Goal: Task Accomplishment & Management: Complete application form

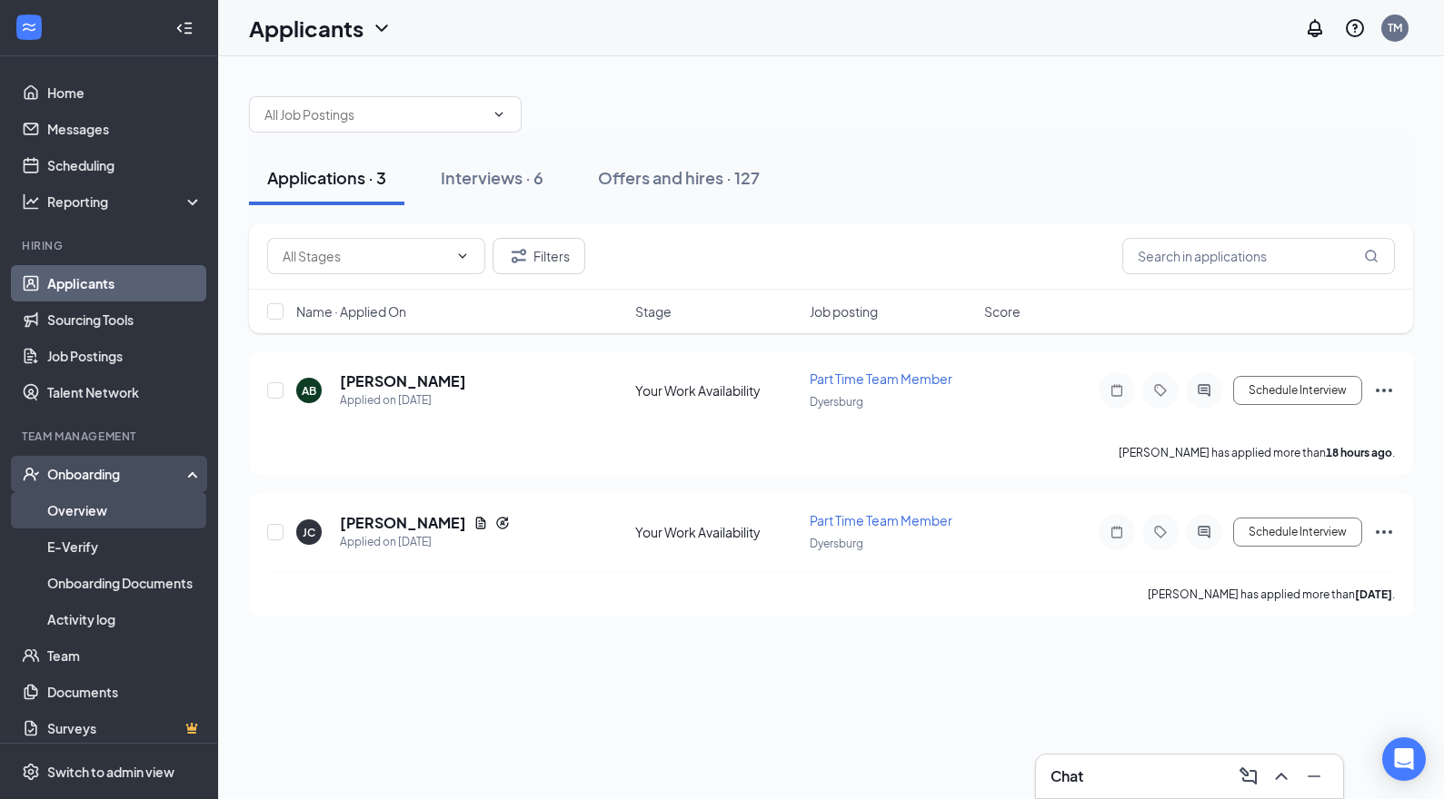
click at [83, 512] on link "Overview" at bounding box center [124, 510] width 155 height 36
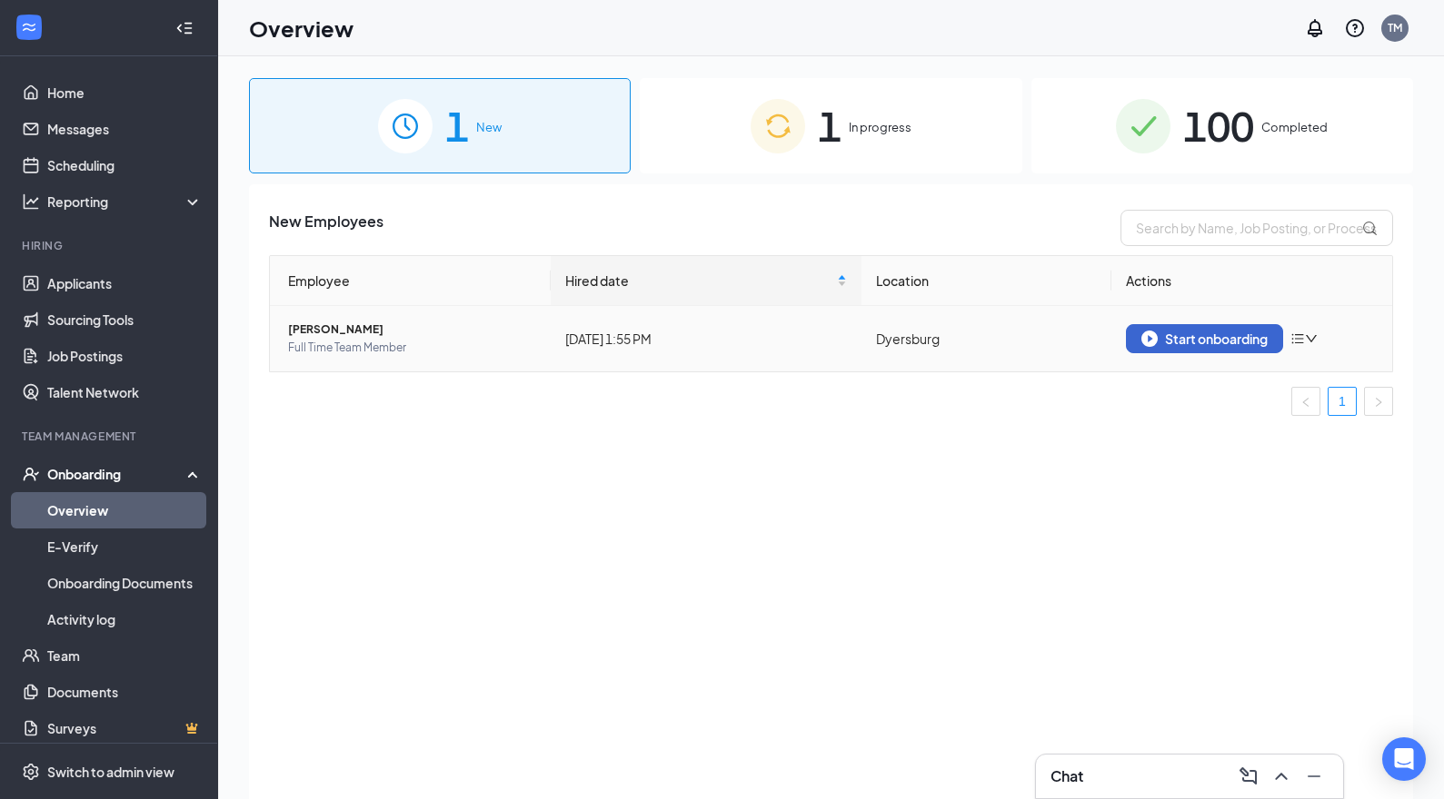
click at [1241, 333] on div "Start onboarding" at bounding box center [1204, 339] width 126 height 16
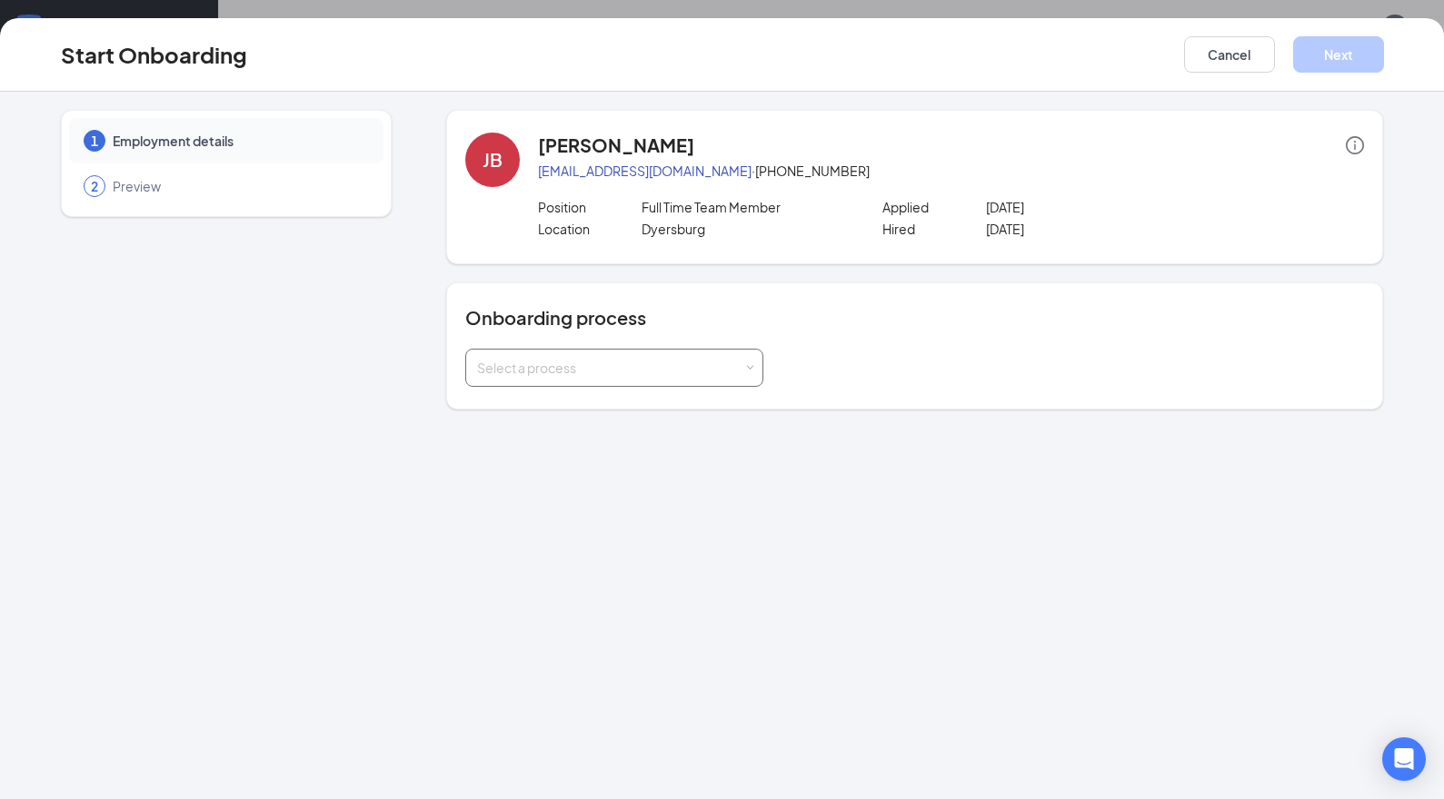
click at [745, 370] on div "Select a process" at bounding box center [614, 368] width 274 height 36
click at [609, 411] on span "CFA Dyersburg Onboarding" at bounding box center [554, 406] width 164 height 16
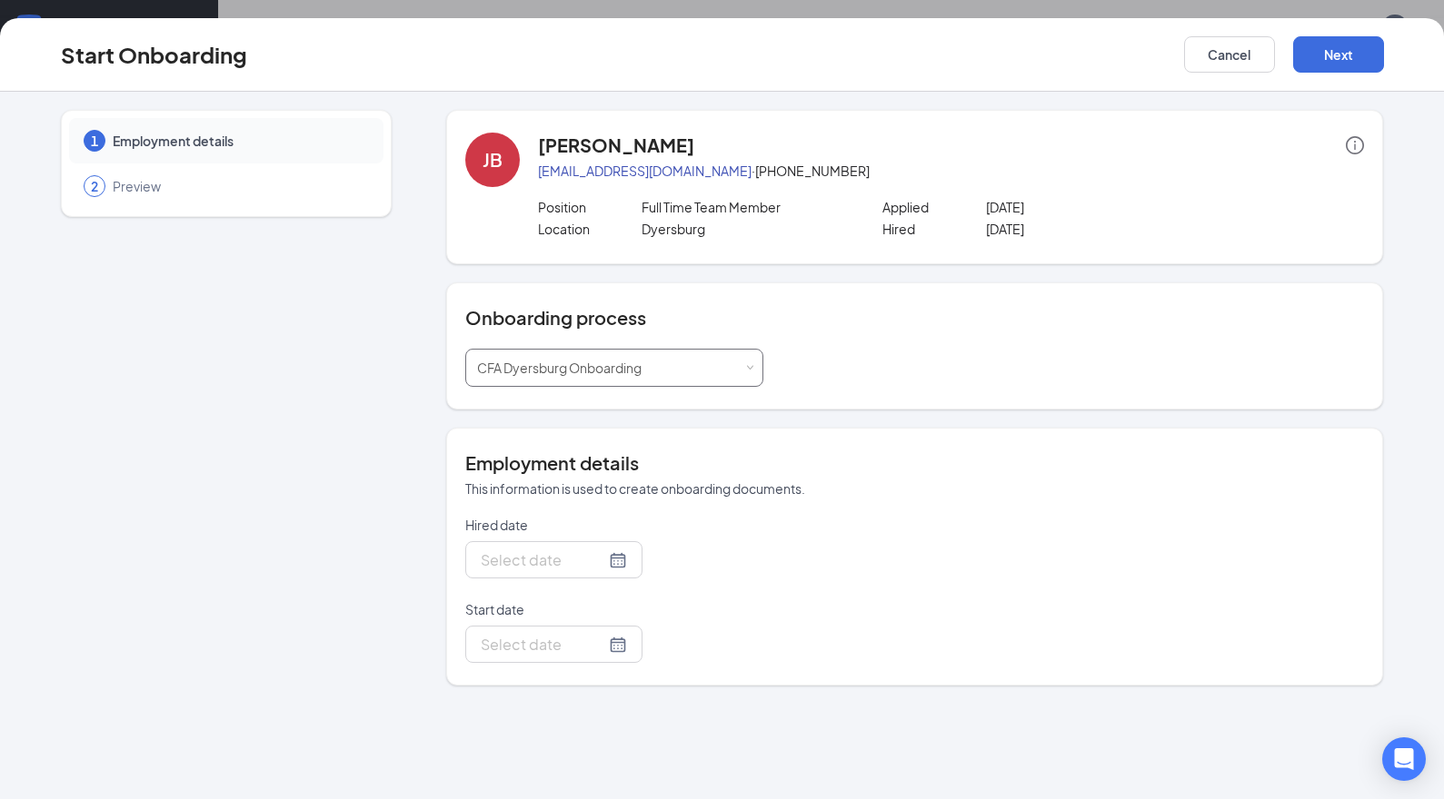
type input "[DATE]"
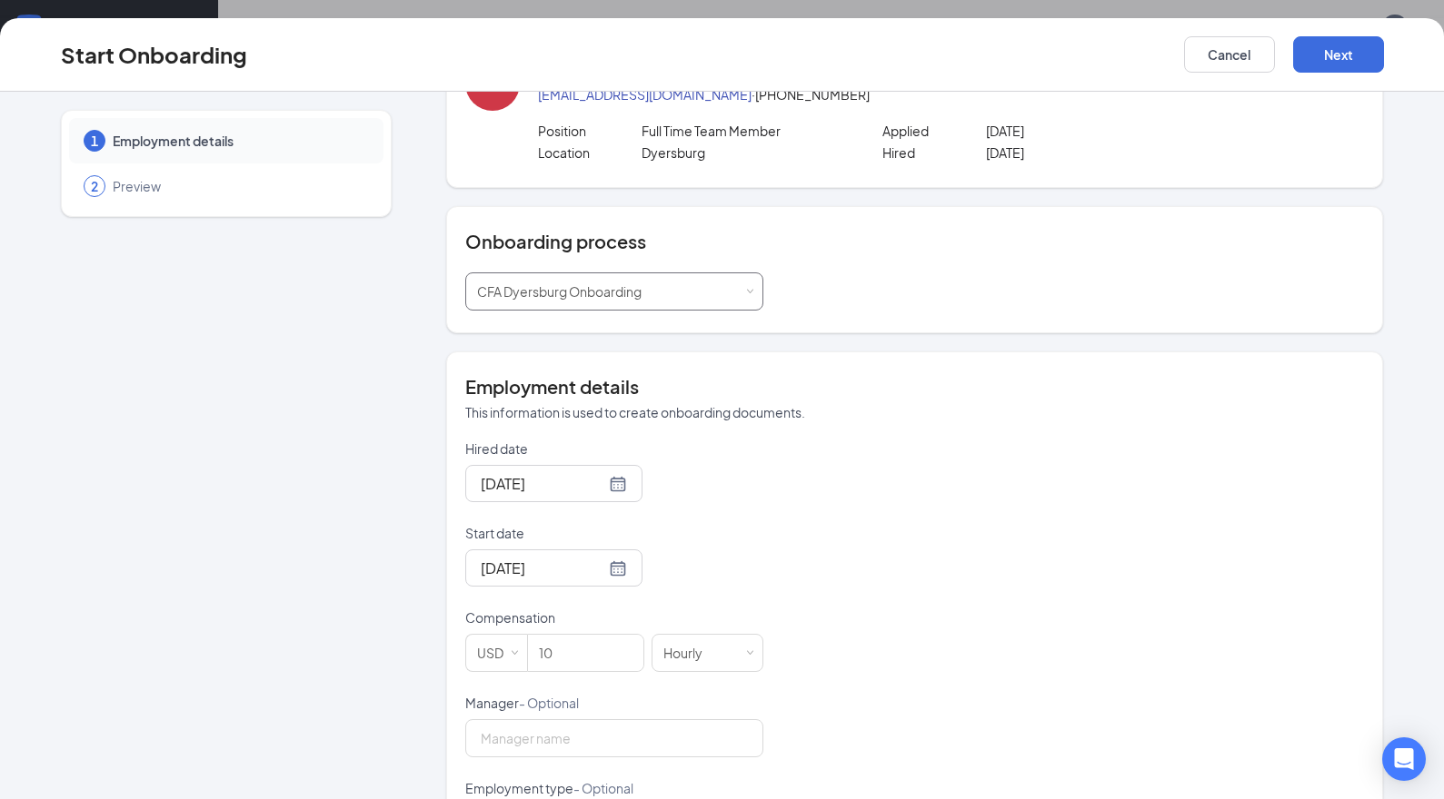
scroll to position [98, 0]
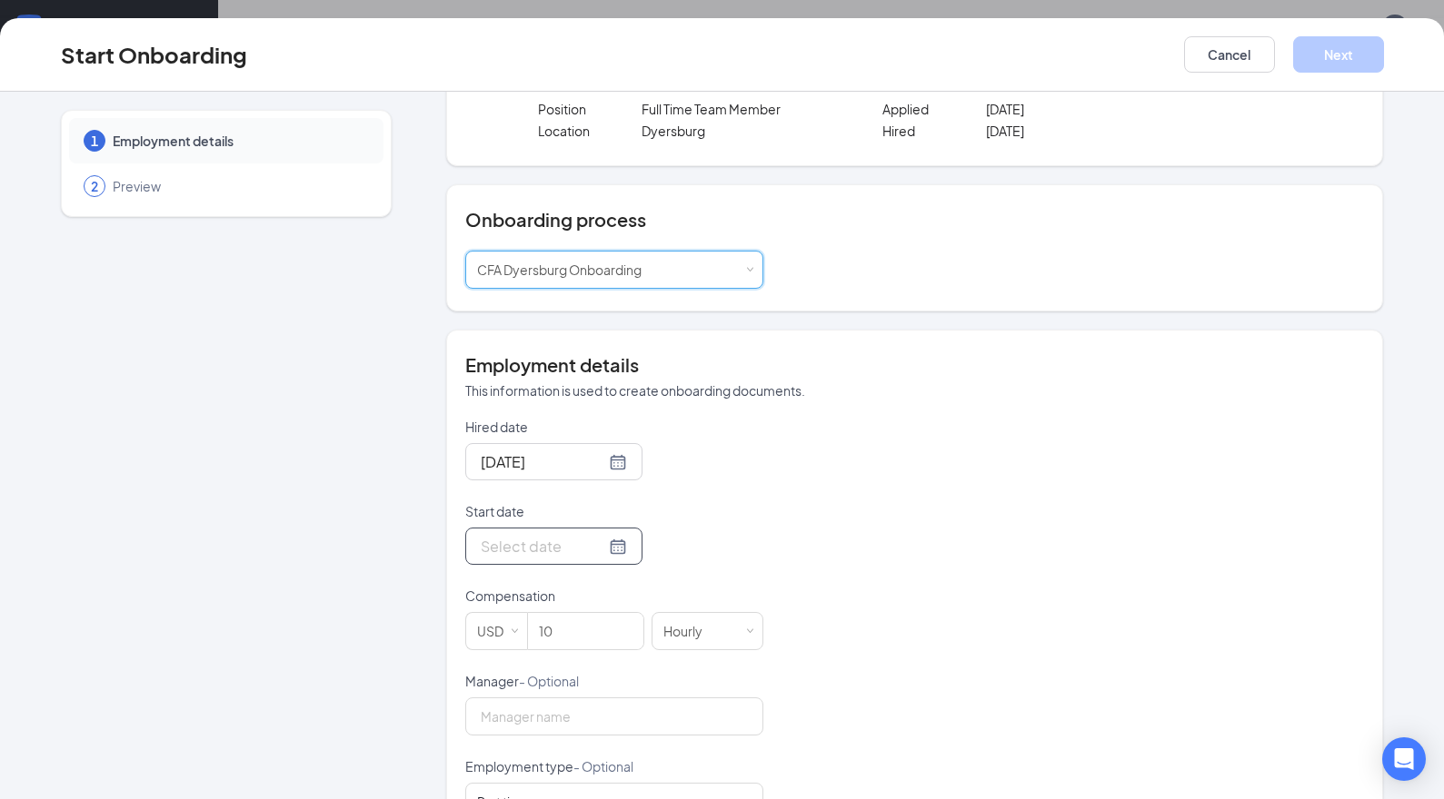
click at [616, 543] on div at bounding box center [554, 546] width 146 height 23
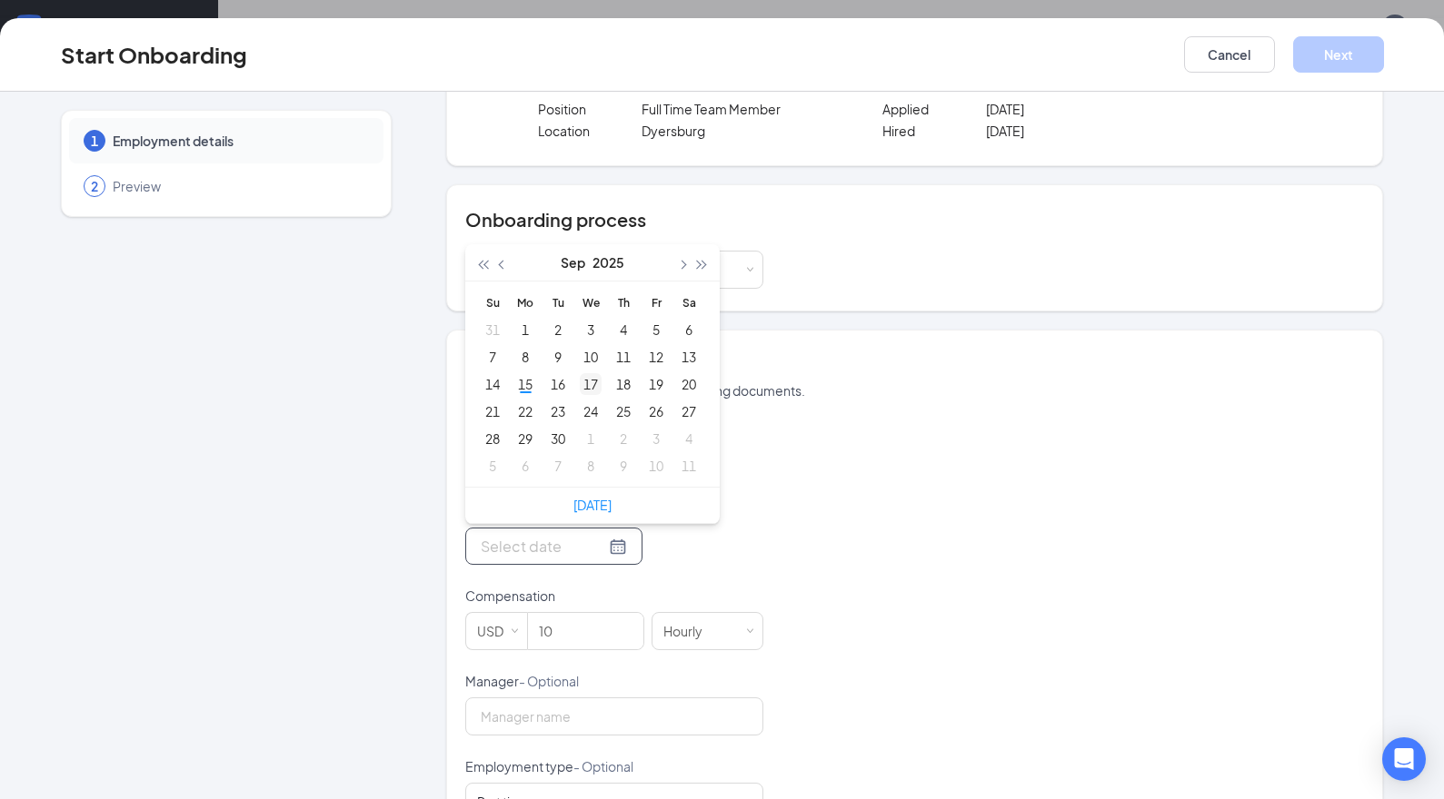
type input "[DATE]"
click at [525, 440] on div "29" at bounding box center [525, 439] width 22 height 22
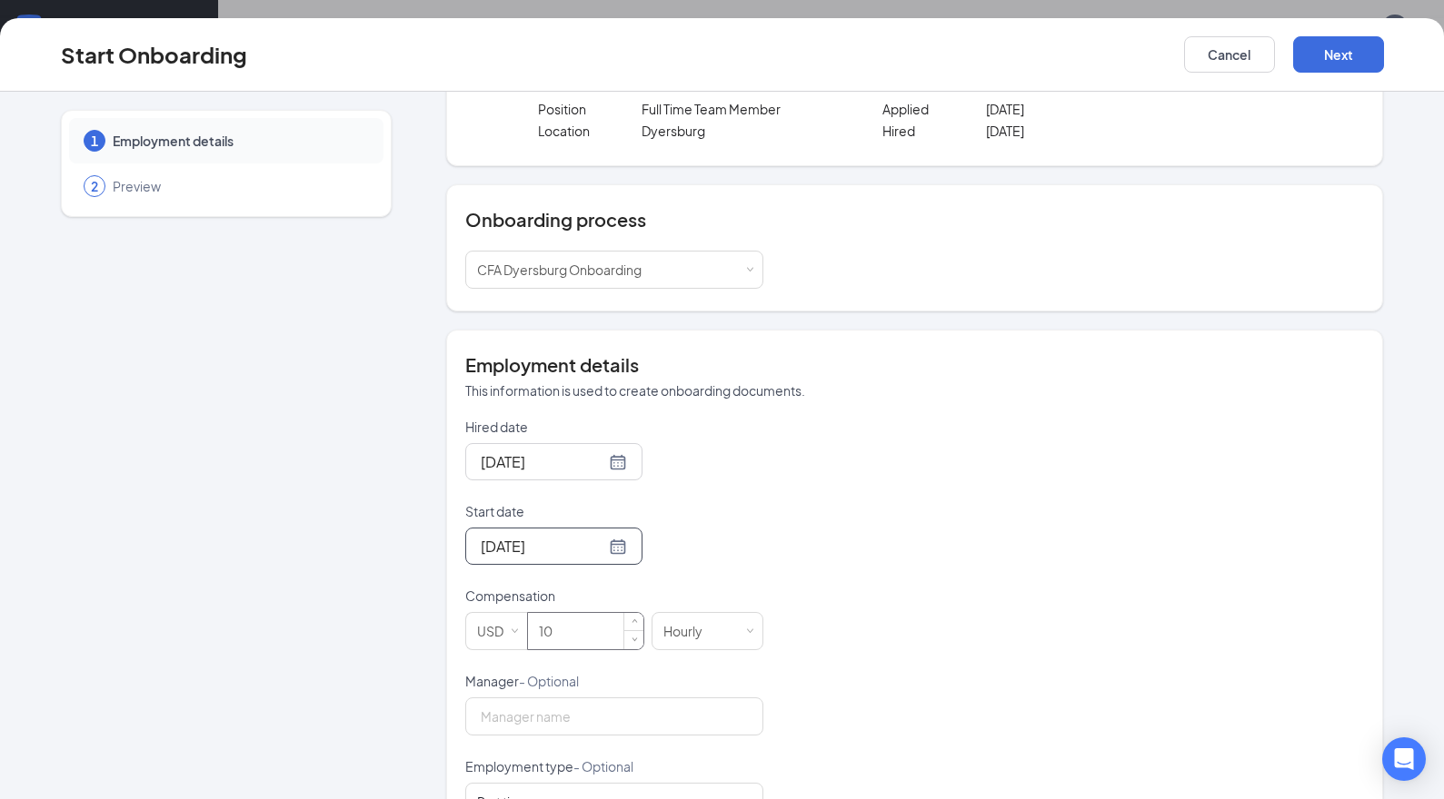
click at [587, 628] on input "10" at bounding box center [585, 631] width 115 height 36
type input "10.5"
click at [1135, 478] on div "Hired date [DATE] Start date [DATE] [DATE] Su Mo Tu We Th Fr Sa 31 1 2 3 4 5 6 …" at bounding box center [914, 715] width 898 height 594
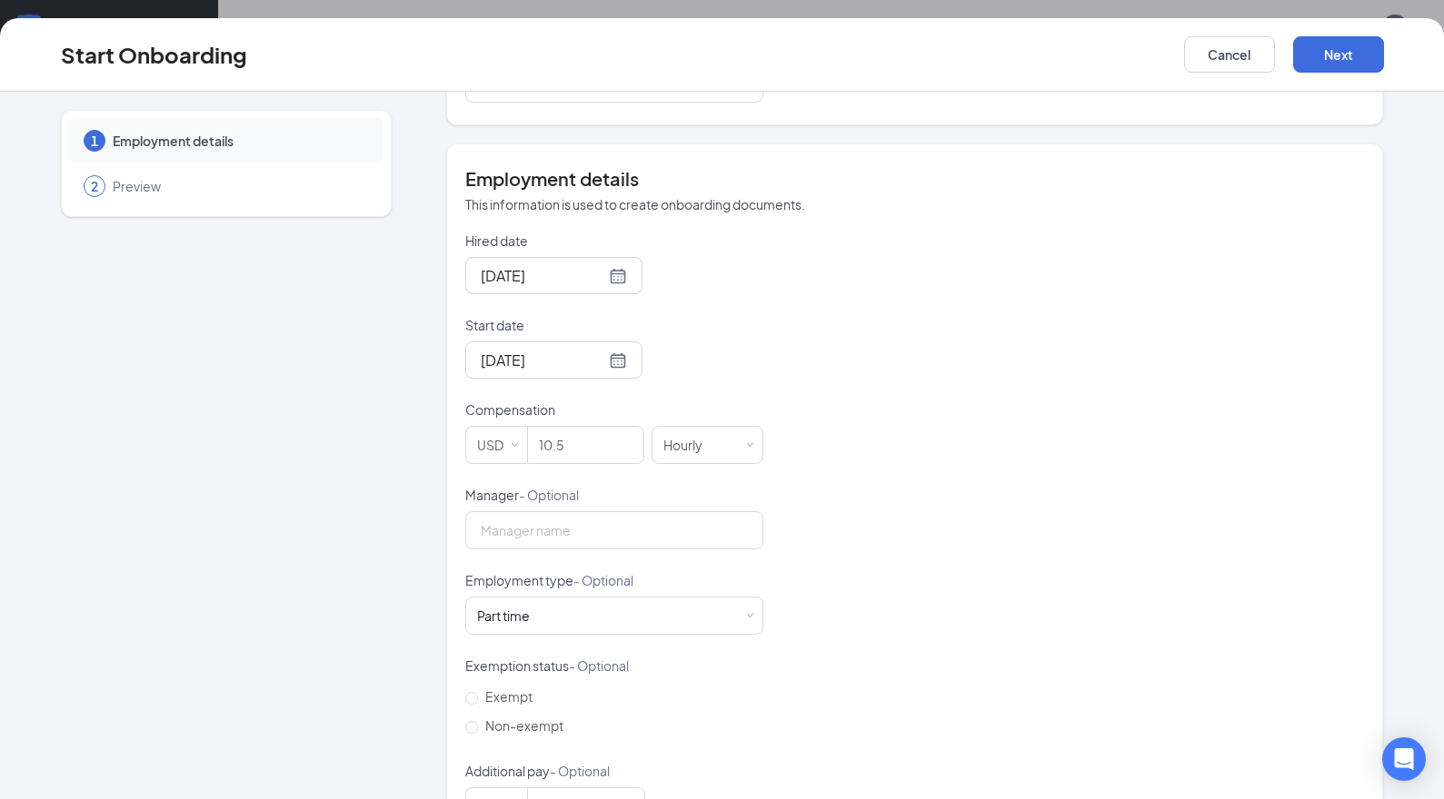
scroll to position [241, 0]
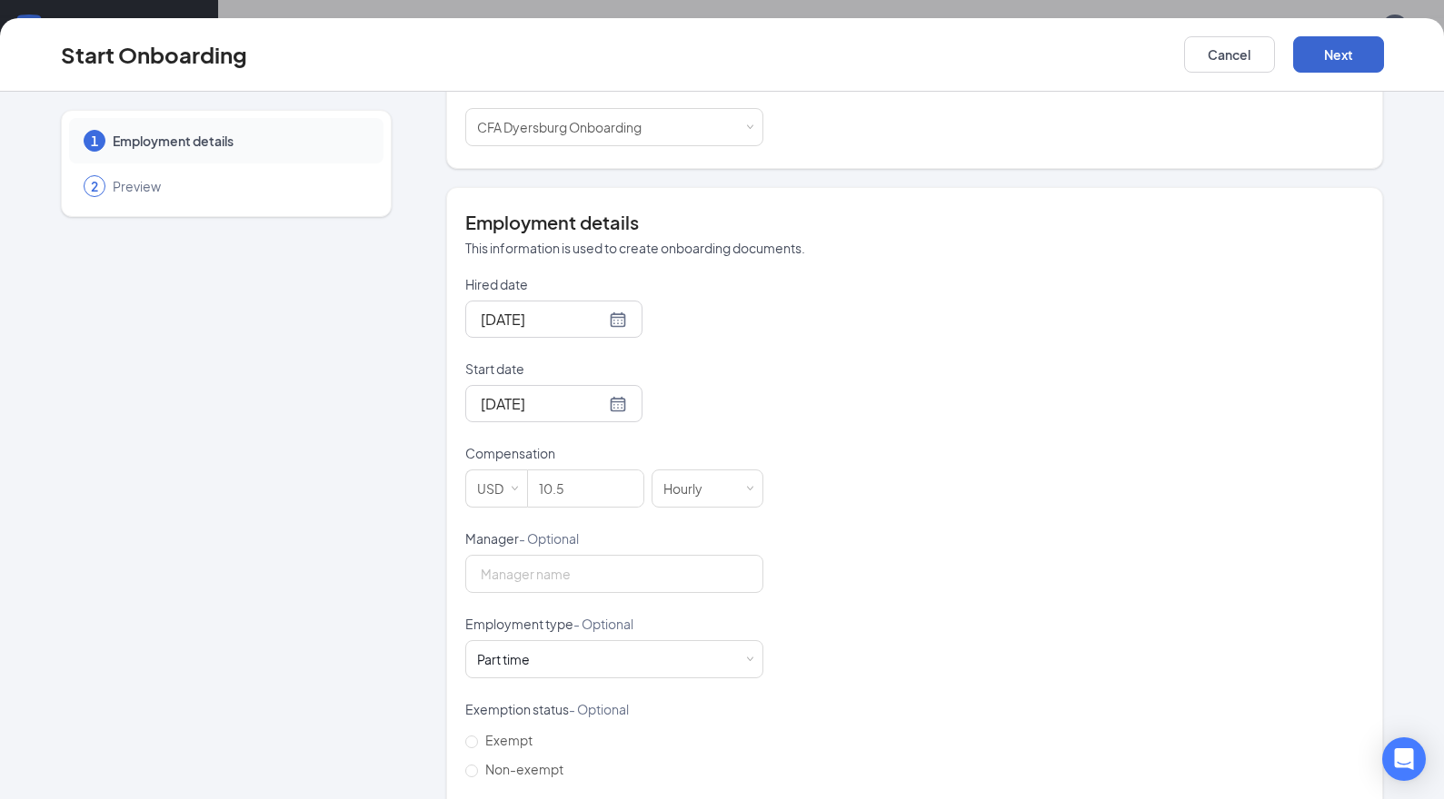
click at [1371, 55] on button "Next" at bounding box center [1338, 54] width 91 height 36
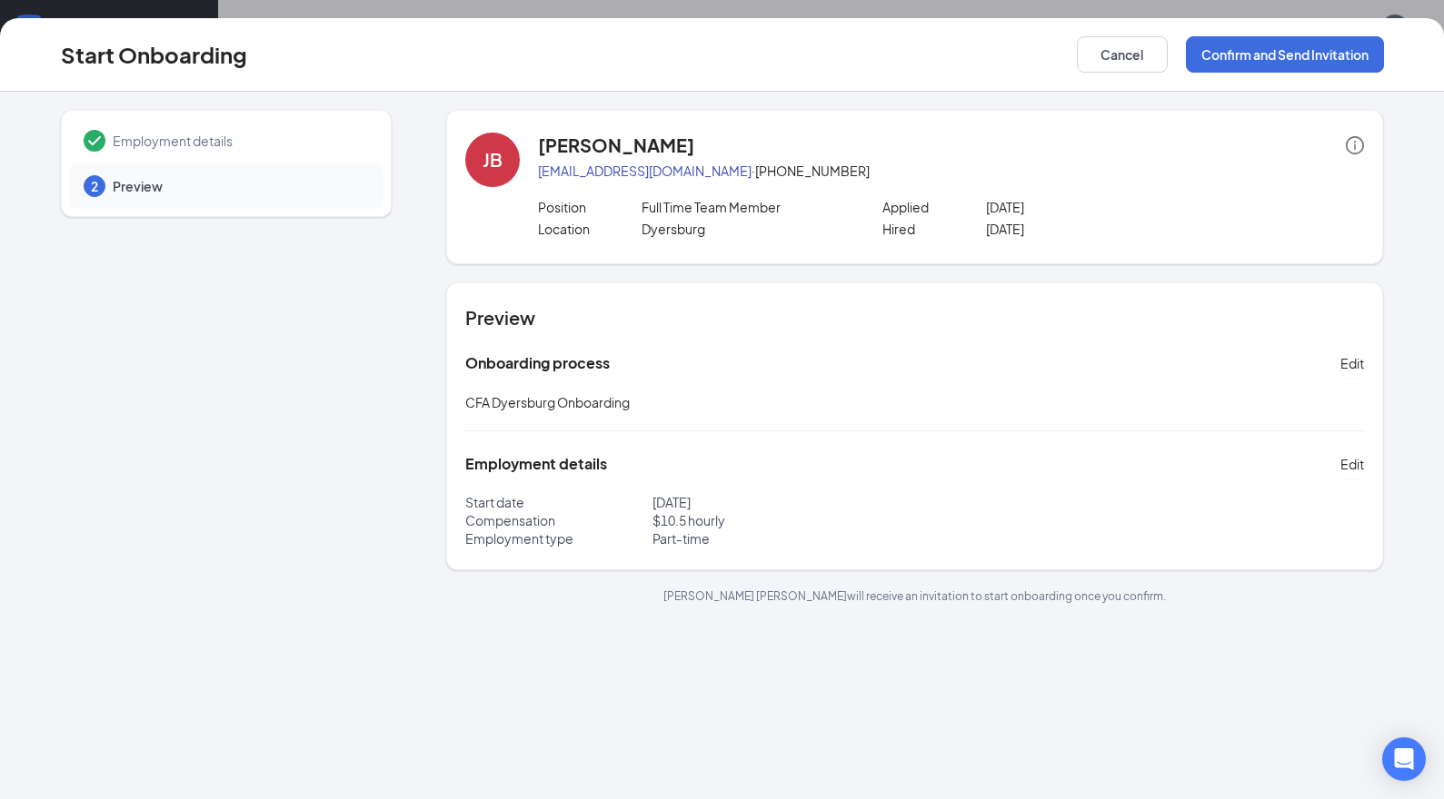
scroll to position [0, 0]
click at [1313, 53] on button "Confirm and Send Invitation" at bounding box center [1285, 54] width 198 height 36
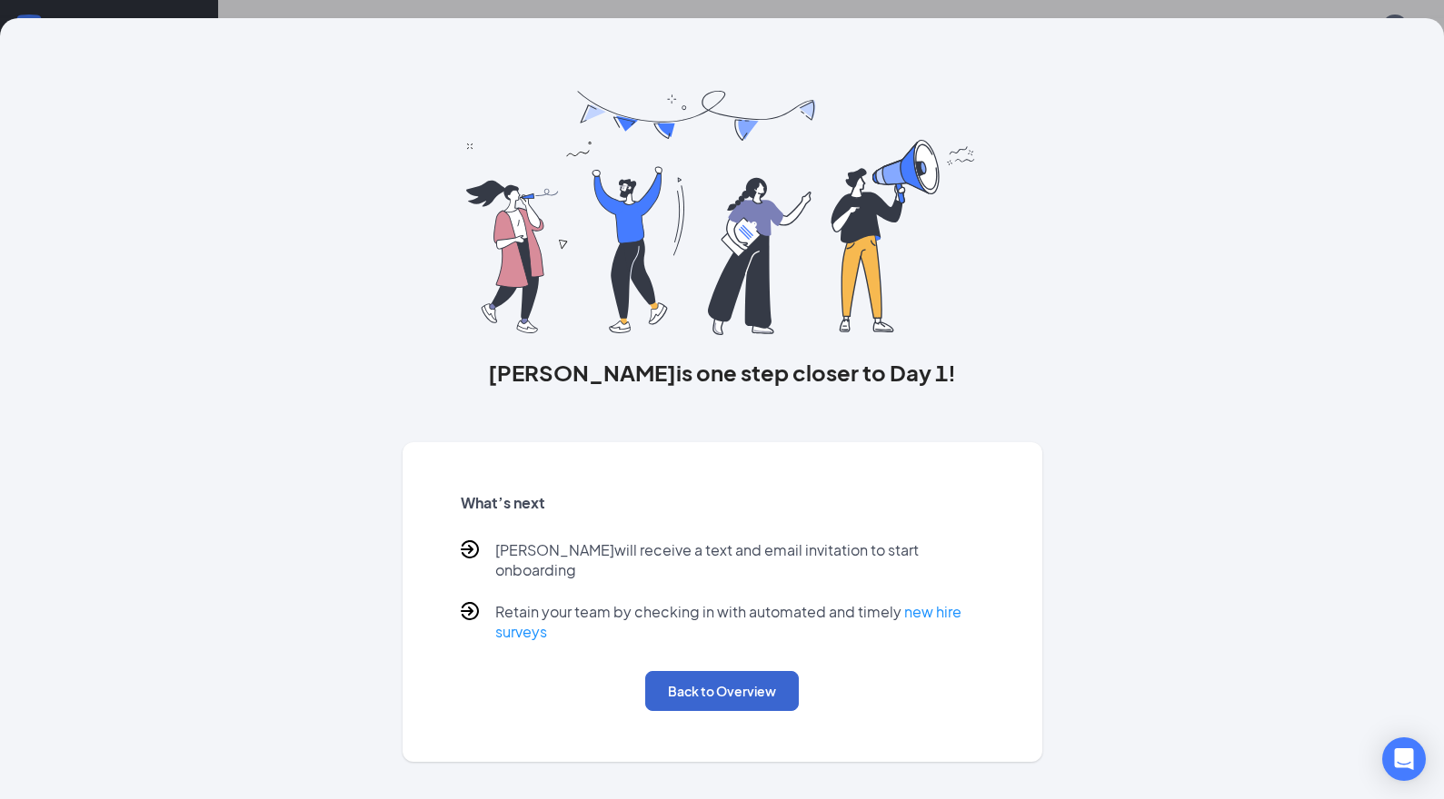
click at [746, 671] on button "Back to Overview" at bounding box center [722, 691] width 154 height 40
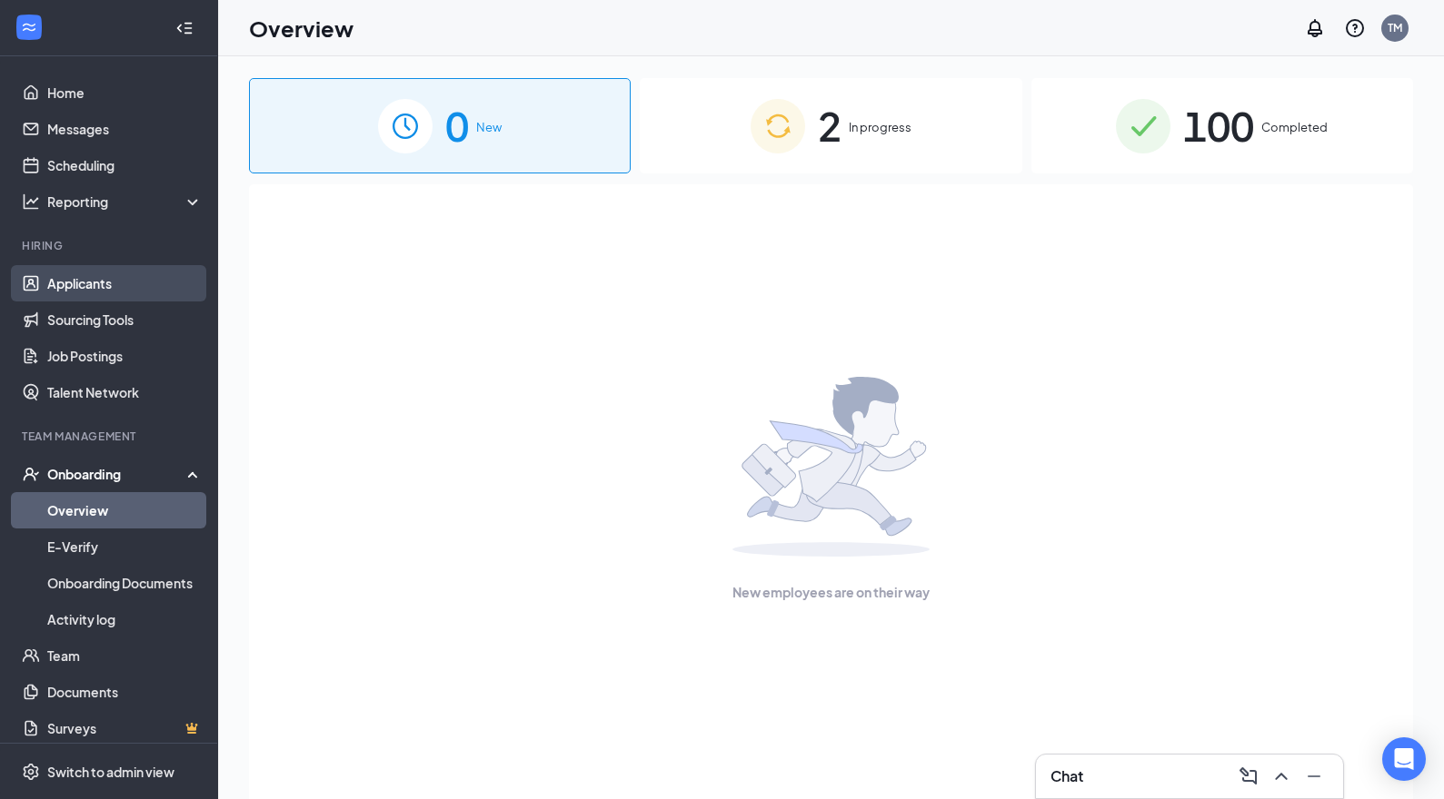
click at [88, 281] on link "Applicants" at bounding box center [124, 283] width 155 height 36
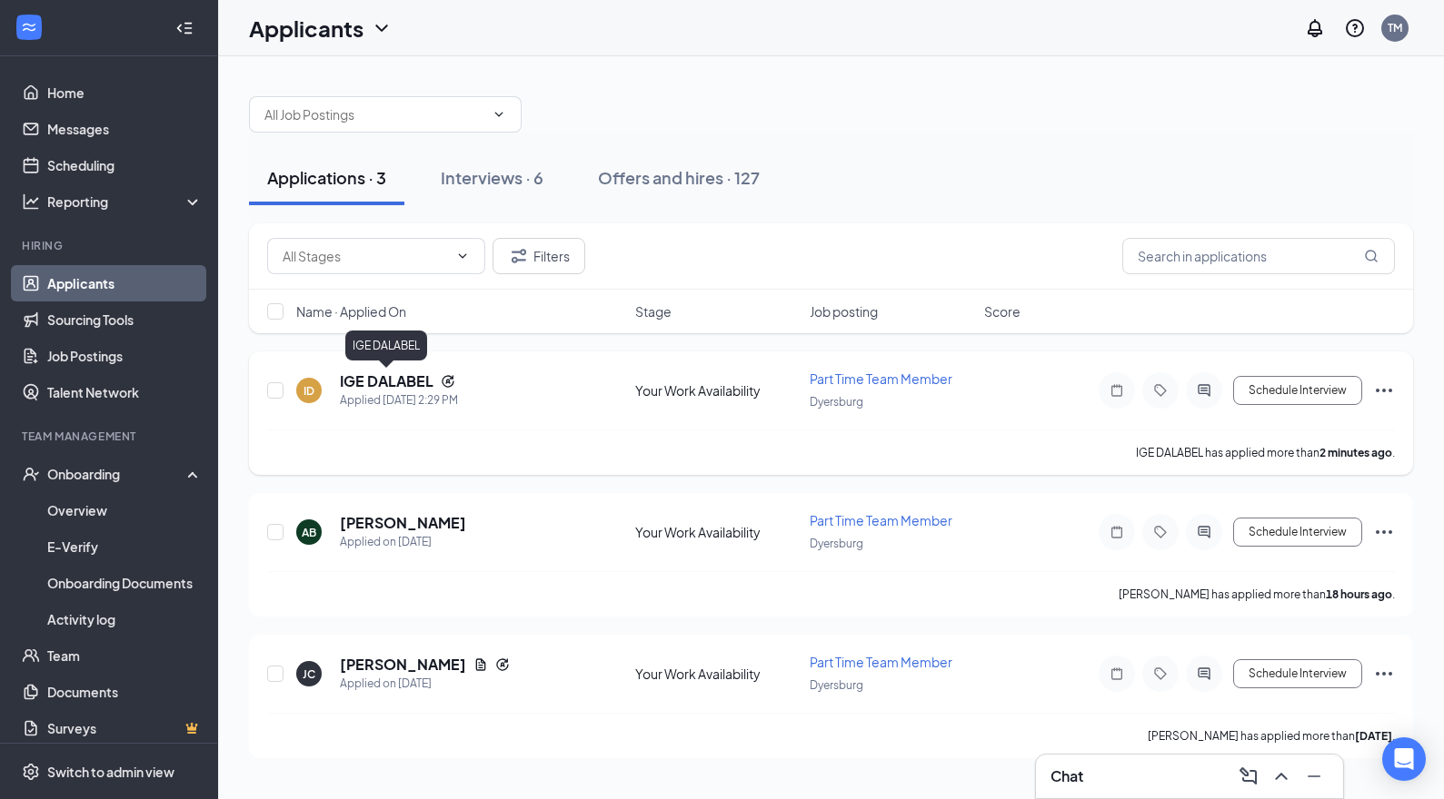
click at [384, 384] on h5 "IGE DALABEL" at bounding box center [387, 382] width 94 height 20
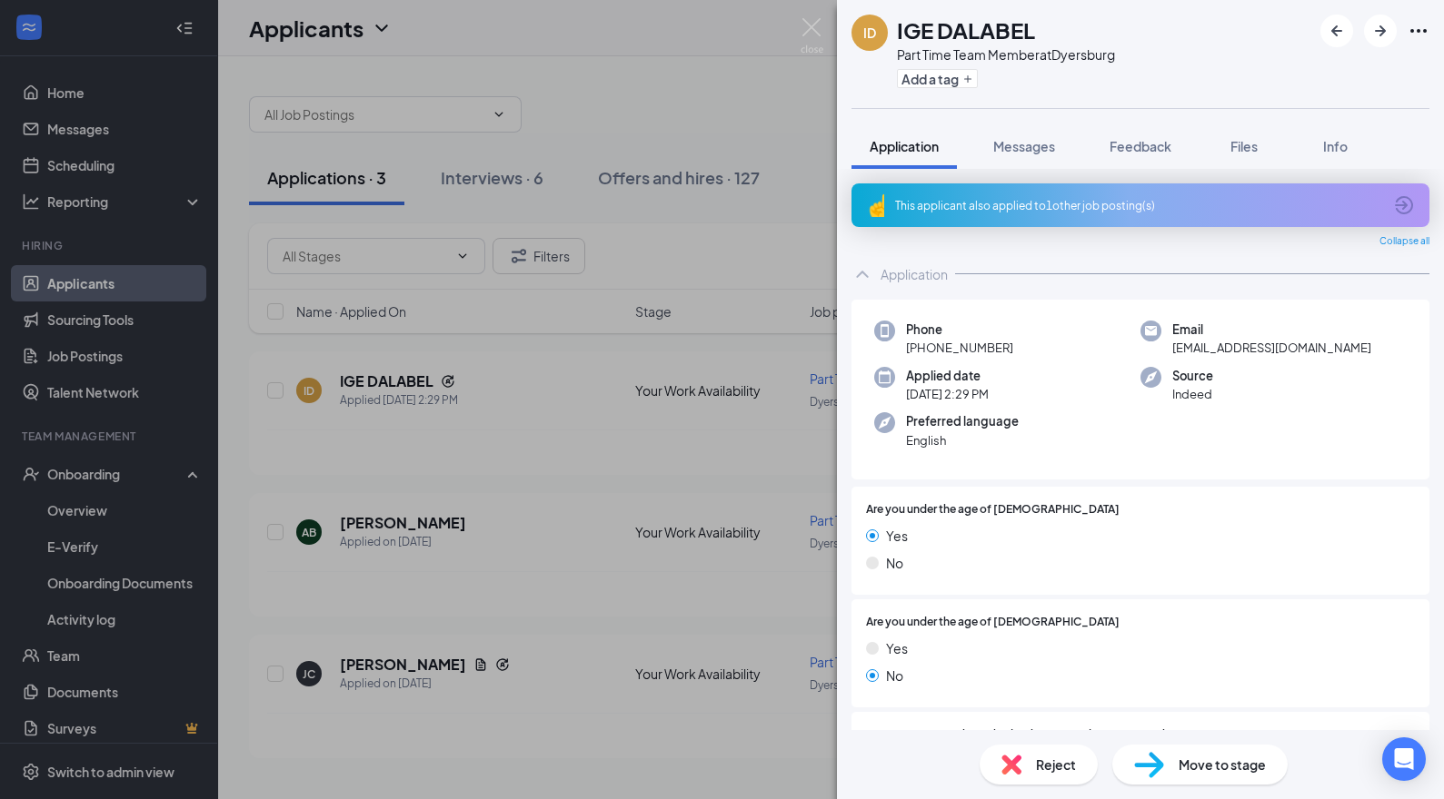
click at [1305, 198] on div "This applicant also applied to 1 other job posting(s)" at bounding box center [1138, 205] width 487 height 15
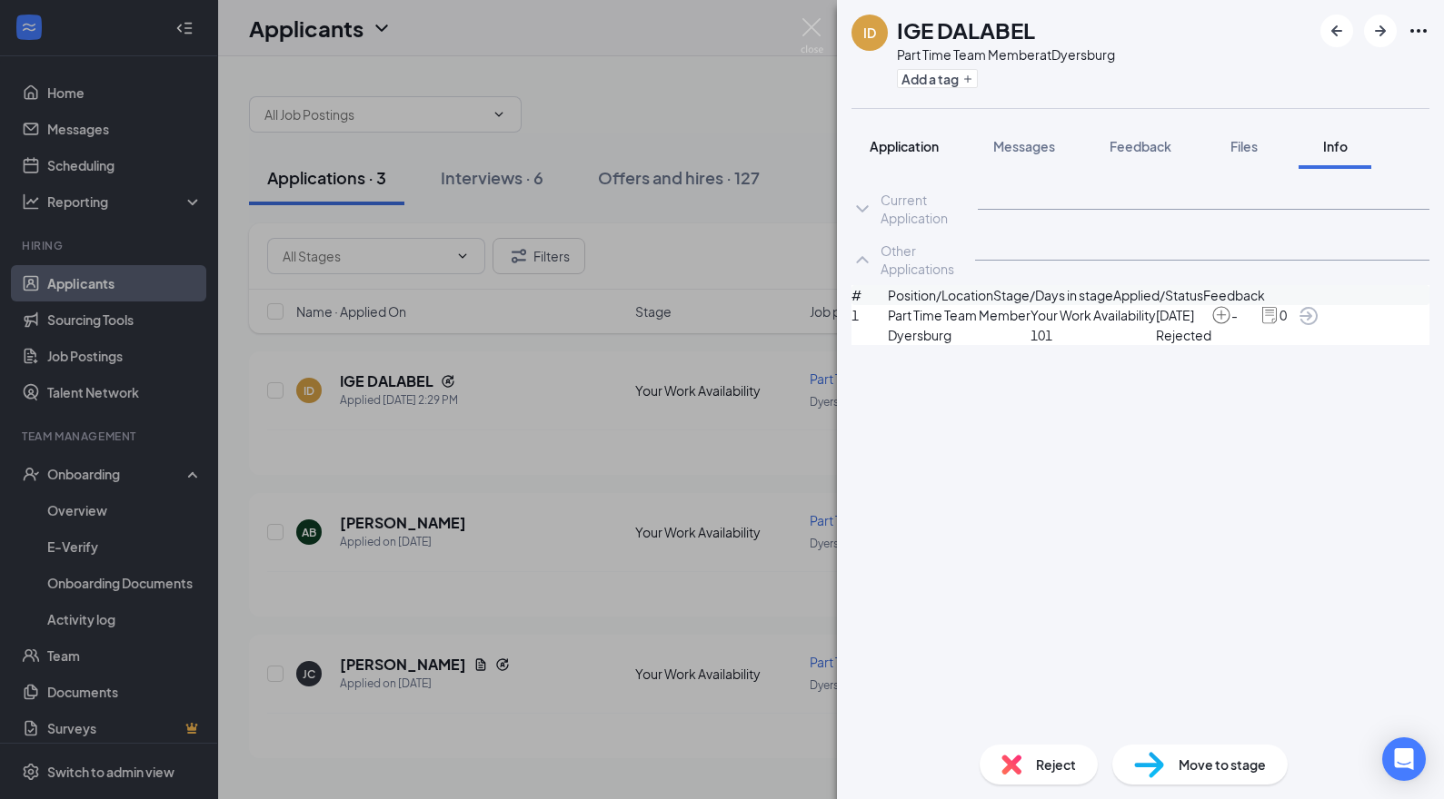
click at [895, 142] on span "Application" at bounding box center [903, 146] width 69 height 16
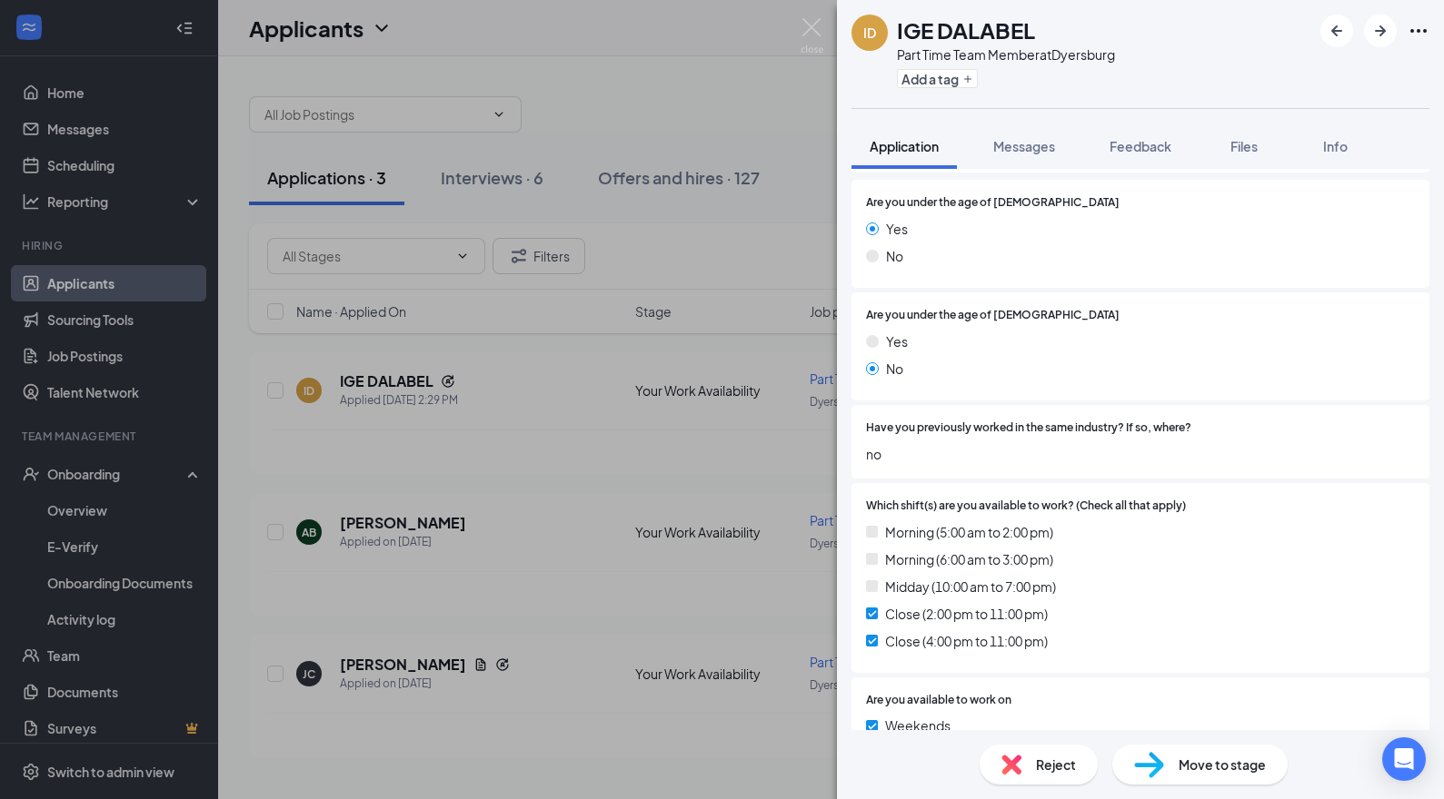
scroll to position [313, 0]
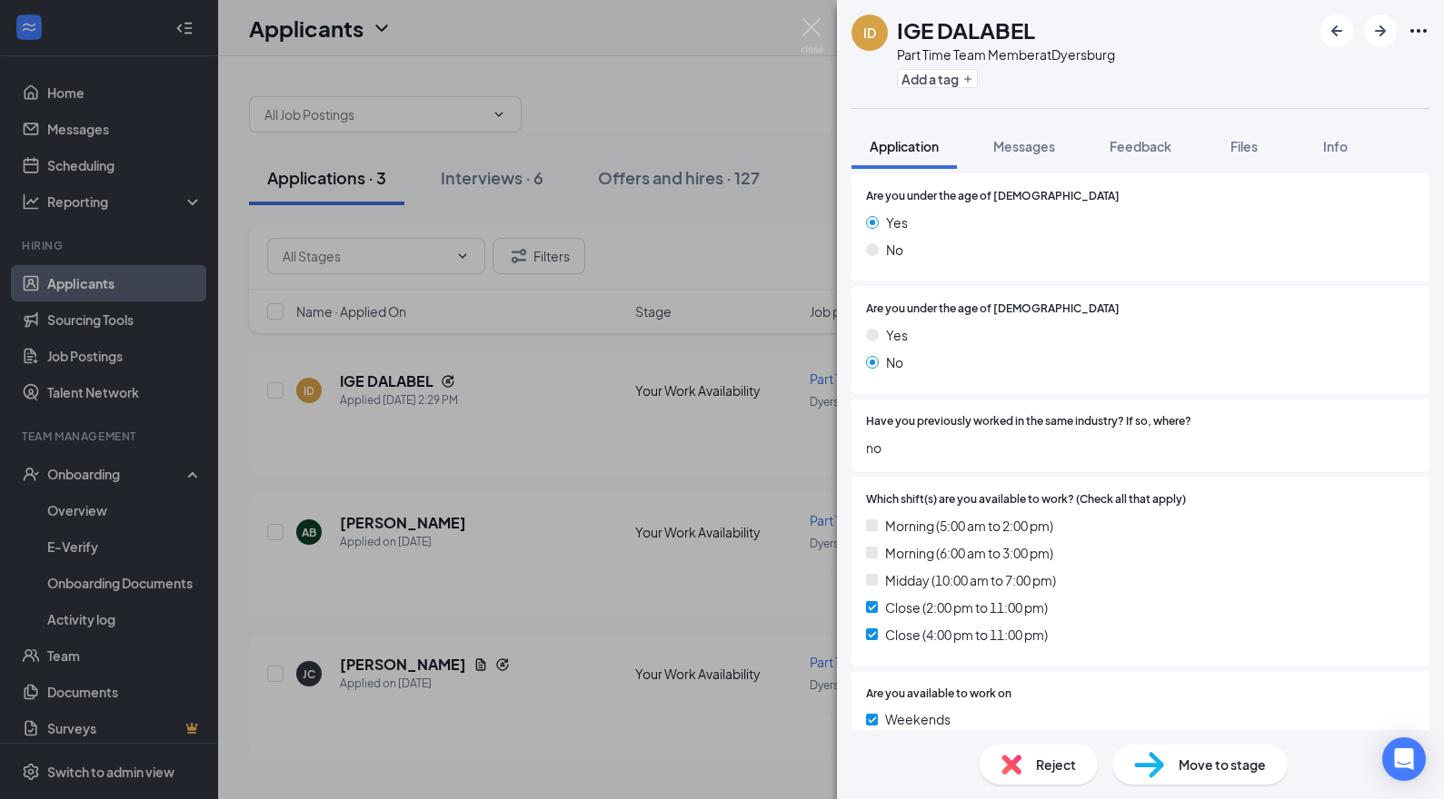
click at [597, 482] on div "ID IGE DALABEL Part Time Team Member at [GEOGRAPHIC_DATA] Add a tag Application…" at bounding box center [722, 399] width 1444 height 799
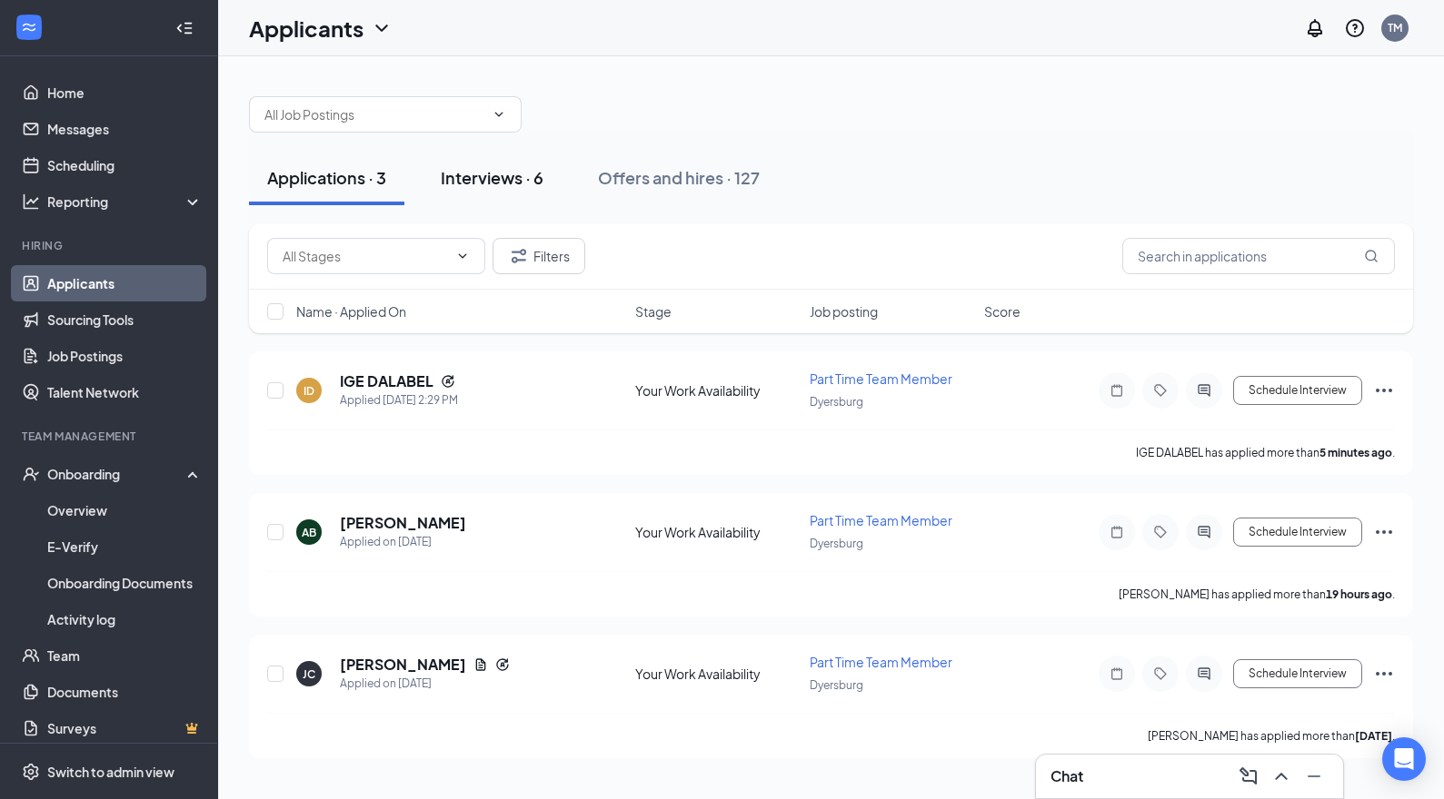
click at [522, 174] on div "Interviews · 6" at bounding box center [492, 177] width 103 height 23
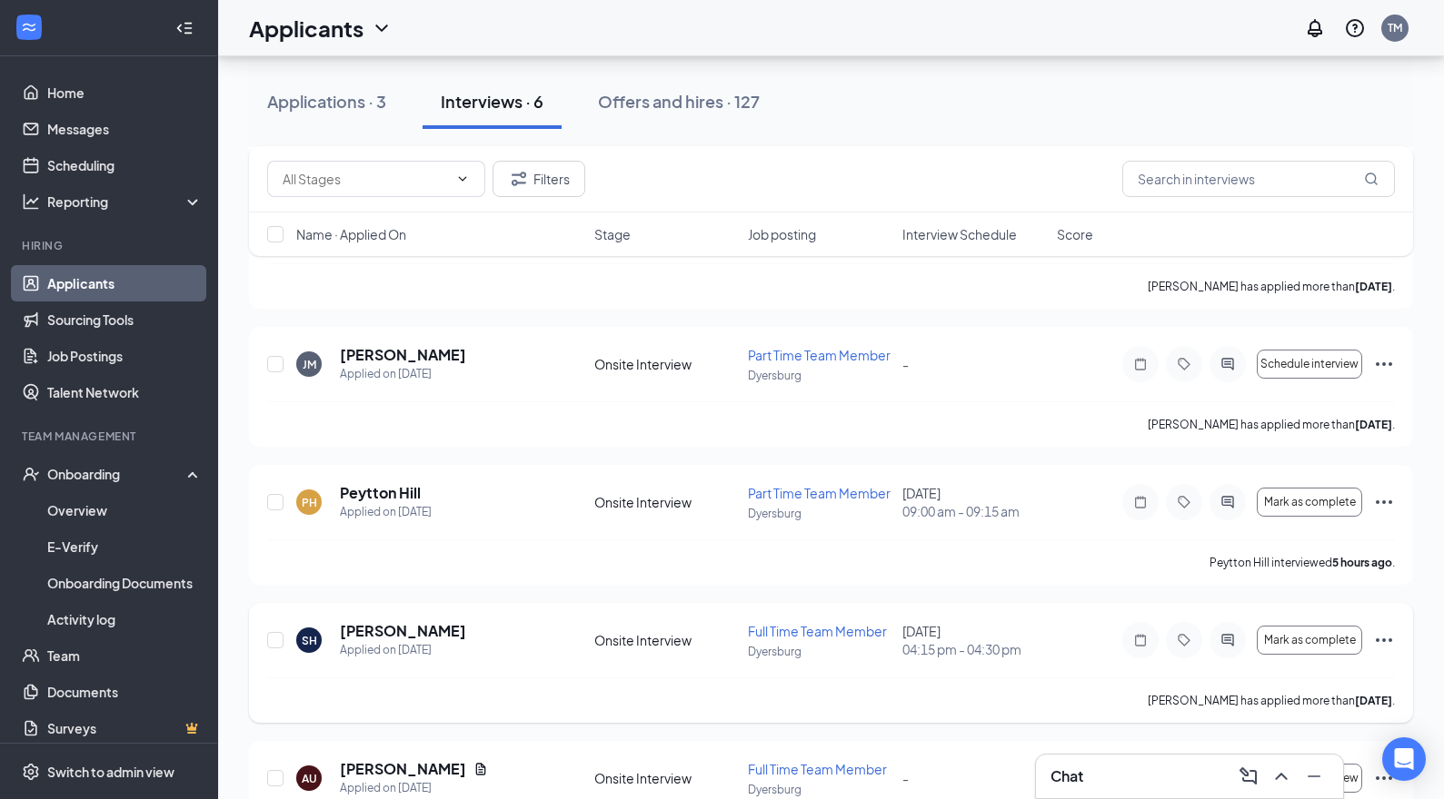
scroll to position [302, 0]
click at [443, 630] on h5 "[PERSON_NAME]" at bounding box center [403, 630] width 126 height 20
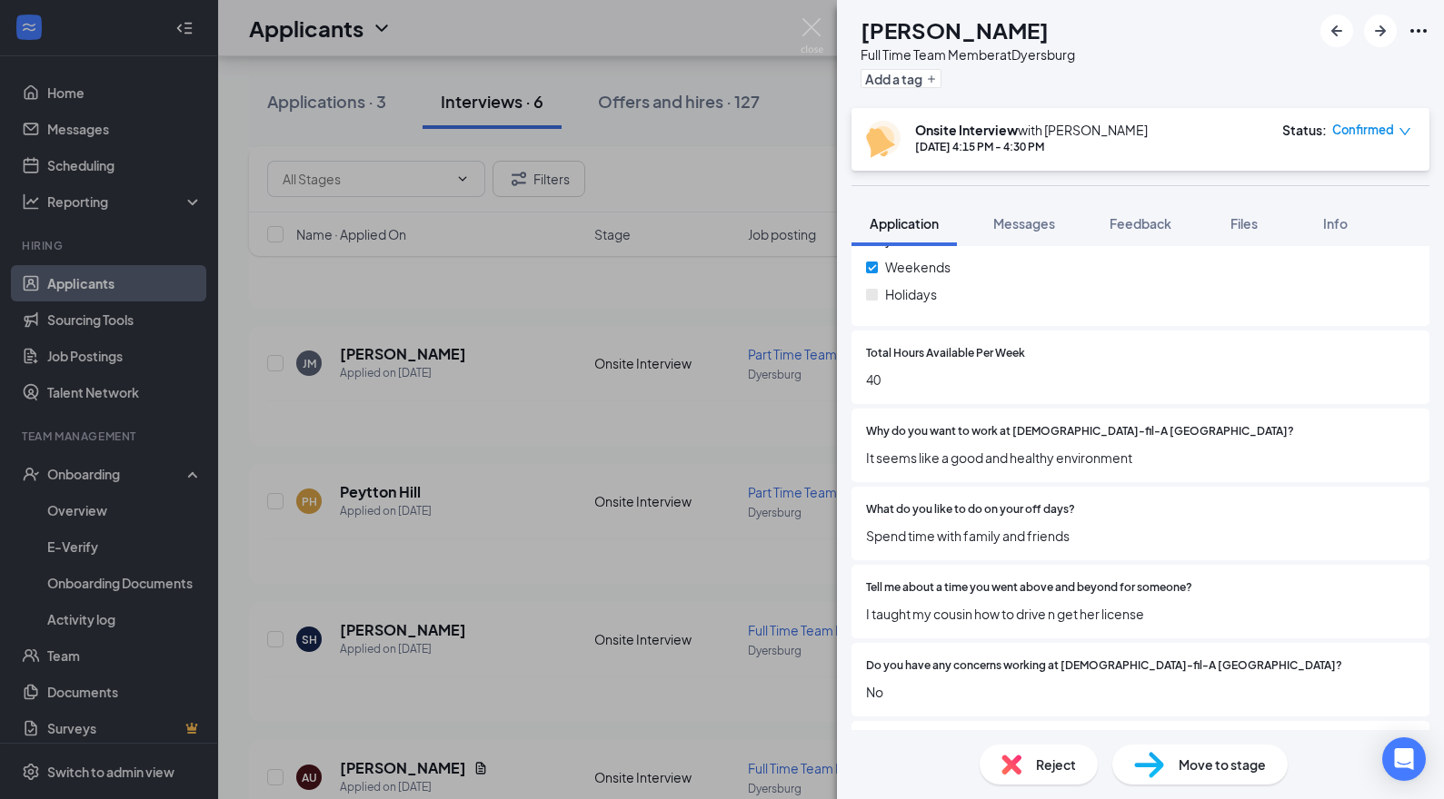
scroll to position [861, 0]
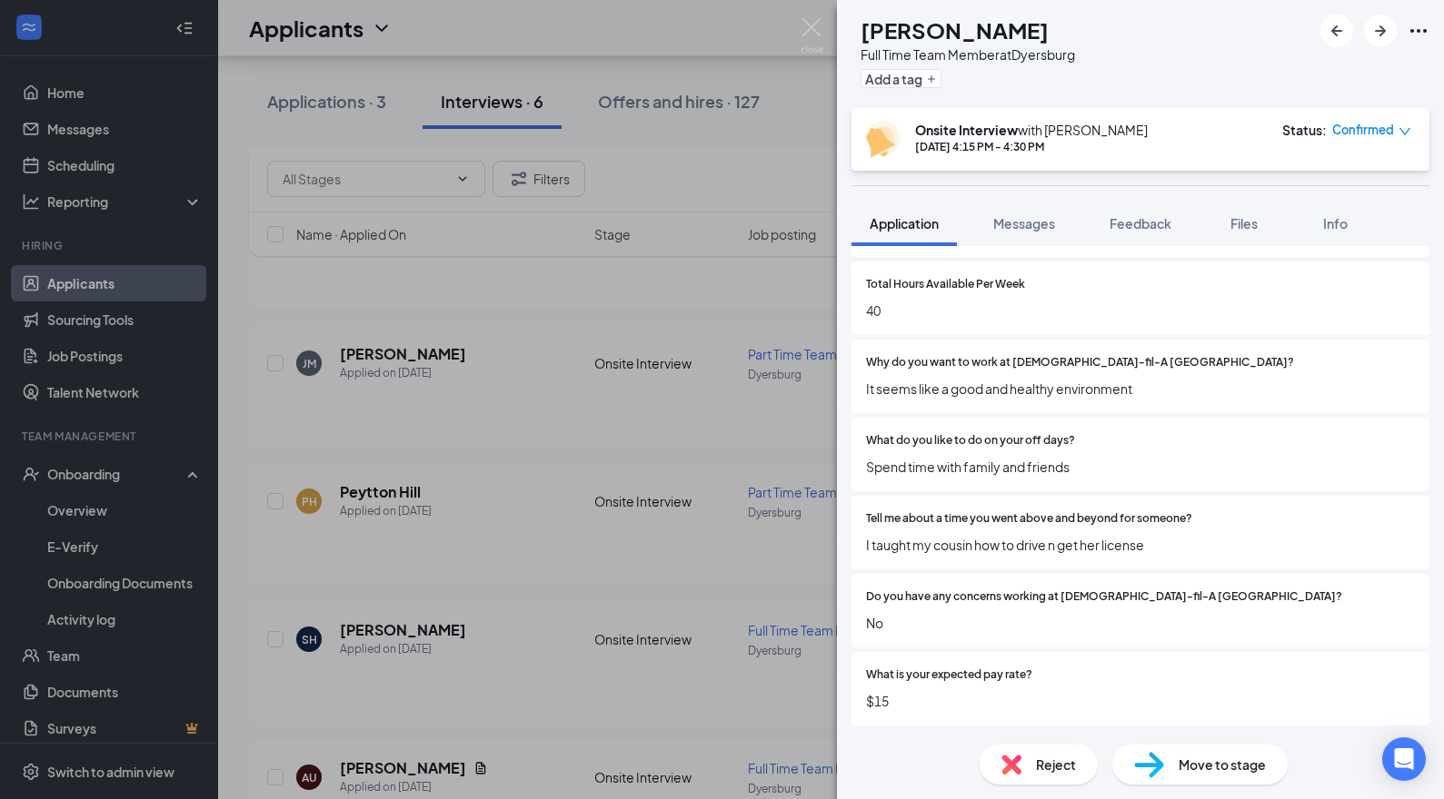
click at [1332, 511] on div at bounding box center [1303, 519] width 223 height 17
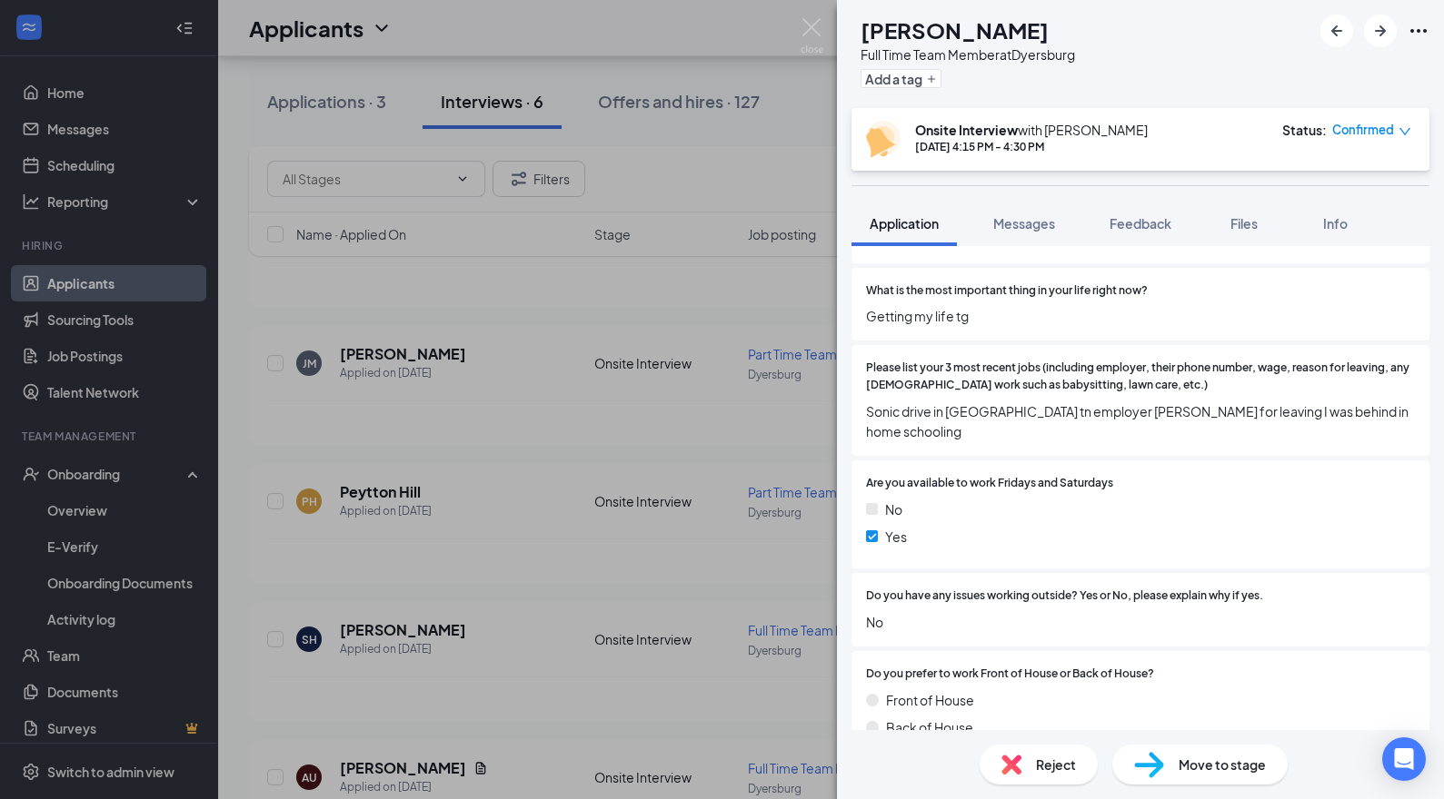
scroll to position [1325, 0]
click at [541, 675] on div "SH [PERSON_NAME] Full Time Team Member at [GEOGRAPHIC_DATA] Add a tag Onsite In…" at bounding box center [722, 399] width 1444 height 799
